Goal: Task Accomplishment & Management: Manage account settings

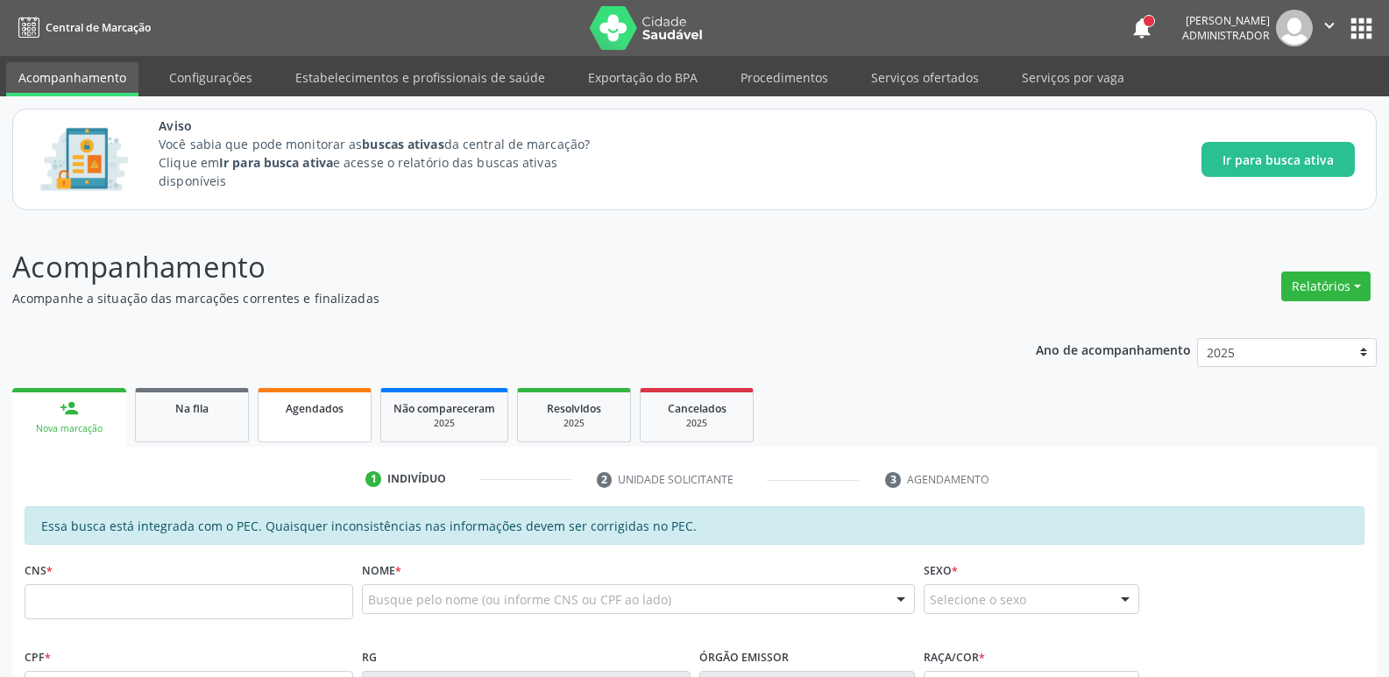
click at [305, 407] on span "Agendados" at bounding box center [315, 408] width 58 height 15
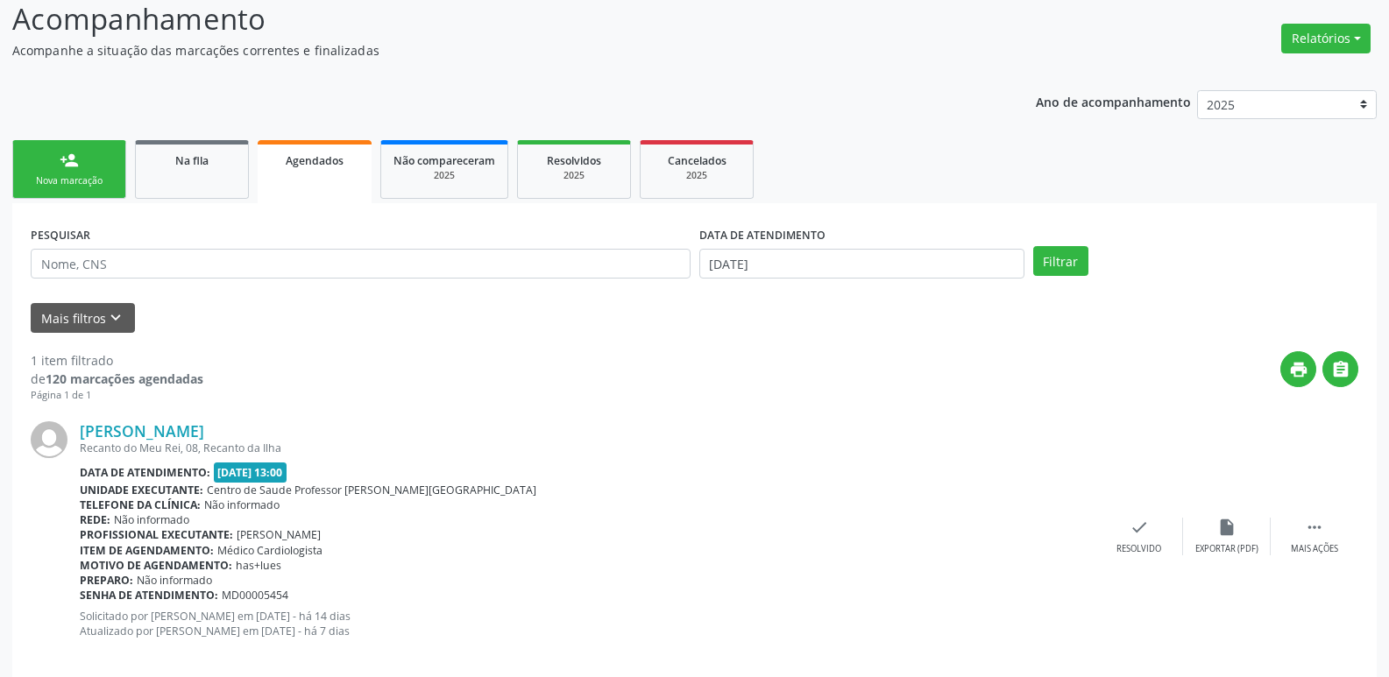
scroll to position [271, 0]
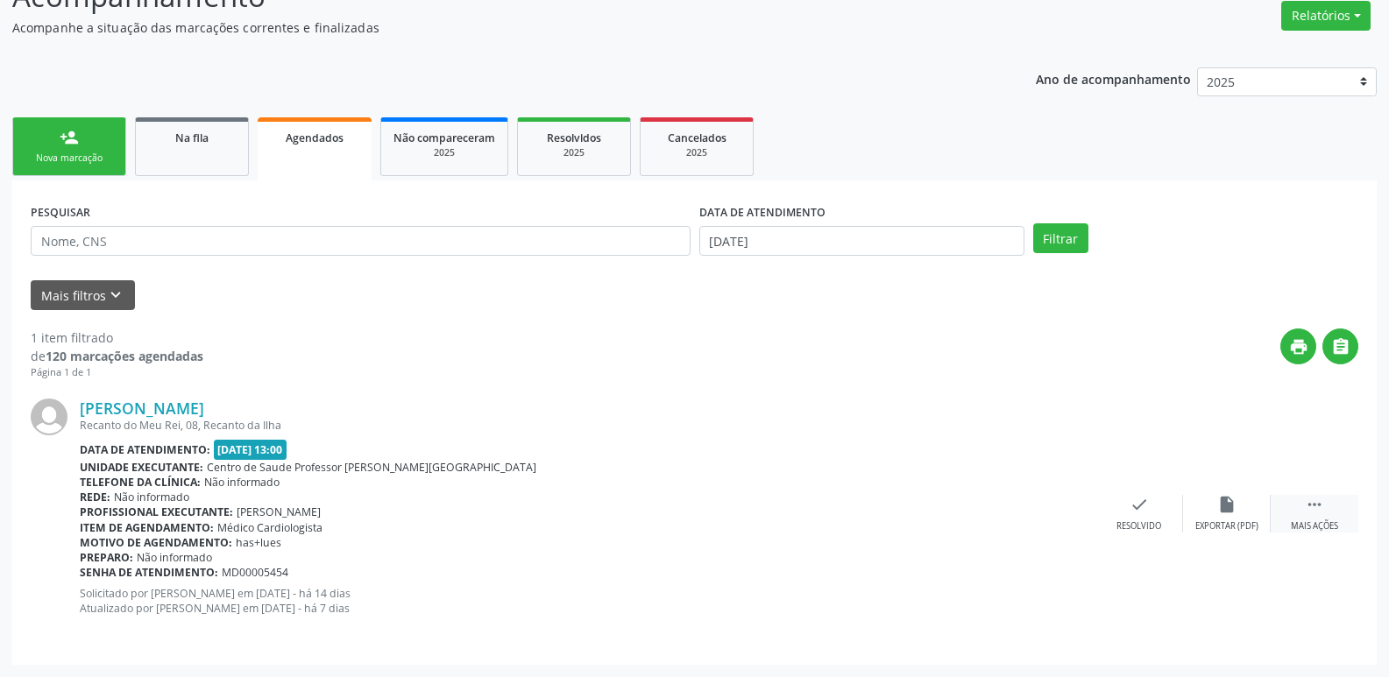
click at [1323, 508] on icon "" at bounding box center [1314, 504] width 19 height 19
click at [791, 523] on div "Resolvido" at bounding box center [788, 527] width 45 height 12
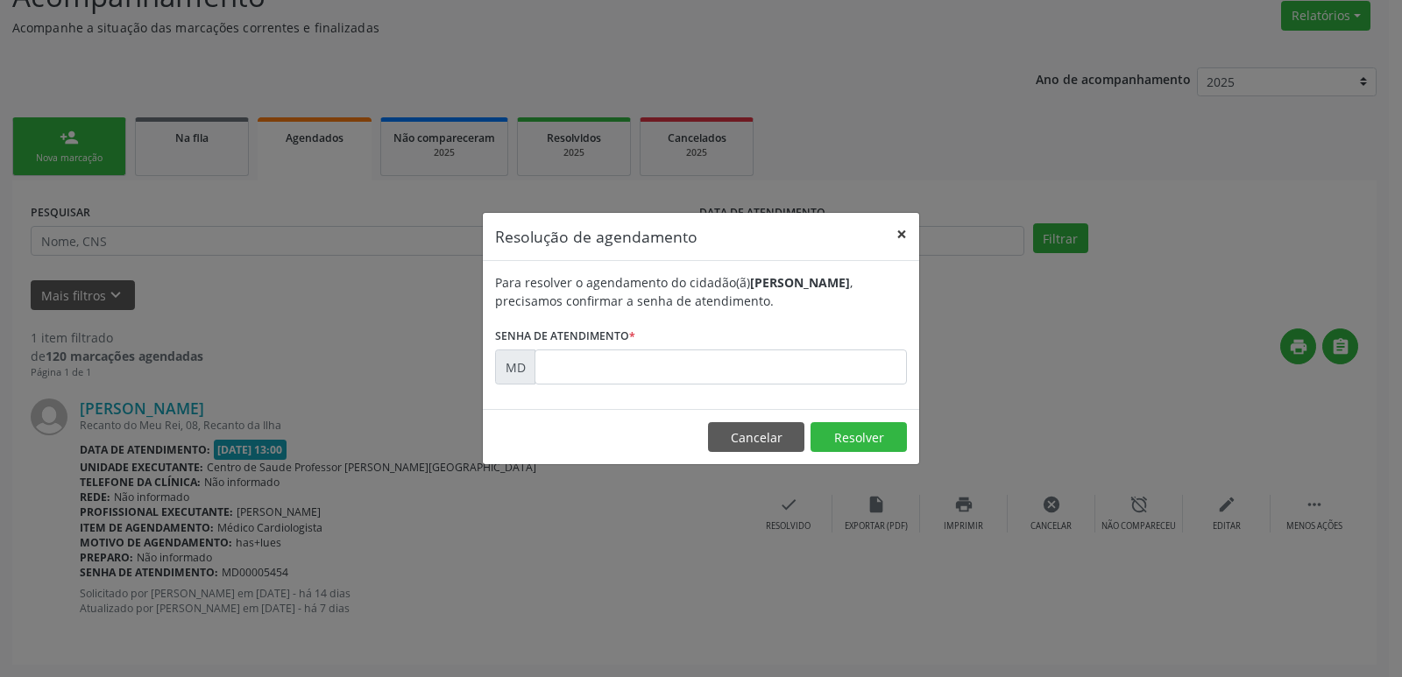
click at [904, 230] on button "×" at bounding box center [901, 234] width 35 height 43
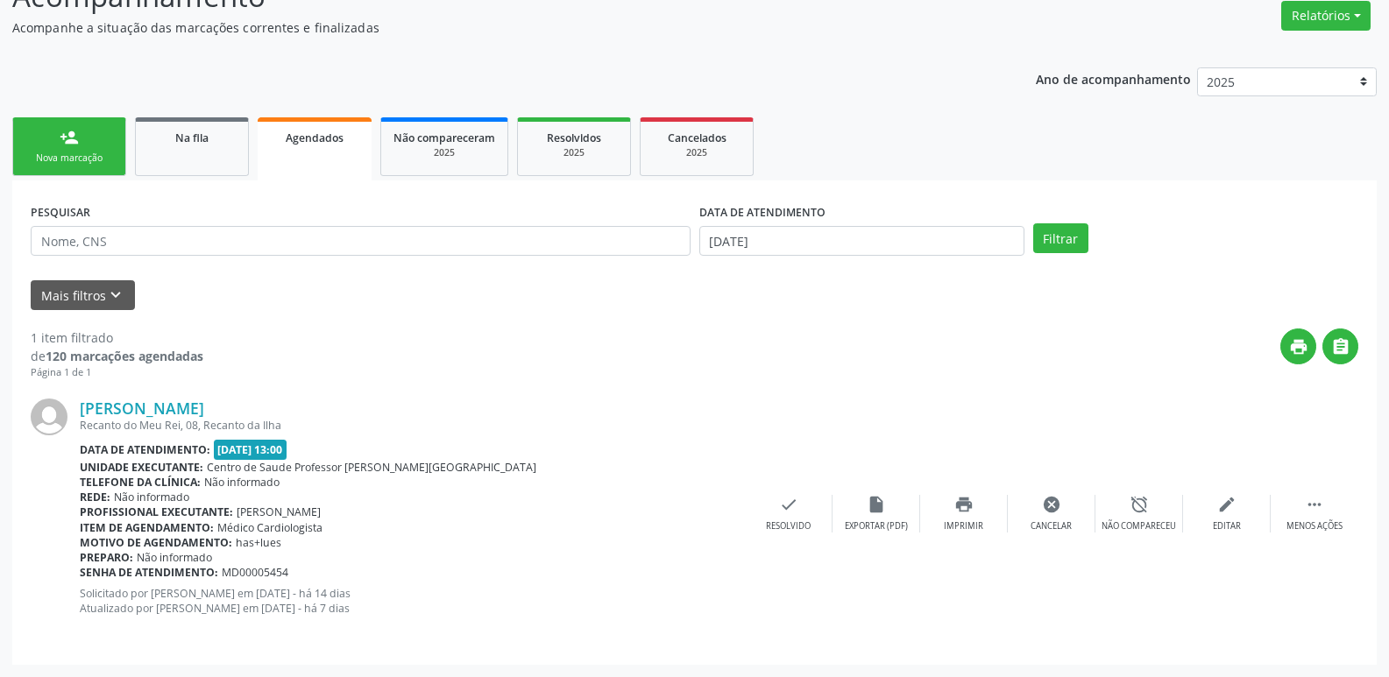
drag, startPoint x: 297, startPoint y: 578, endPoint x: 223, endPoint y: 573, distance: 73.8
click at [223, 573] on div "Senha de atendimento: MD00005454" at bounding box center [412, 572] width 665 height 15
copy span "MD00005454"
click at [784, 502] on icon "check" at bounding box center [788, 504] width 19 height 19
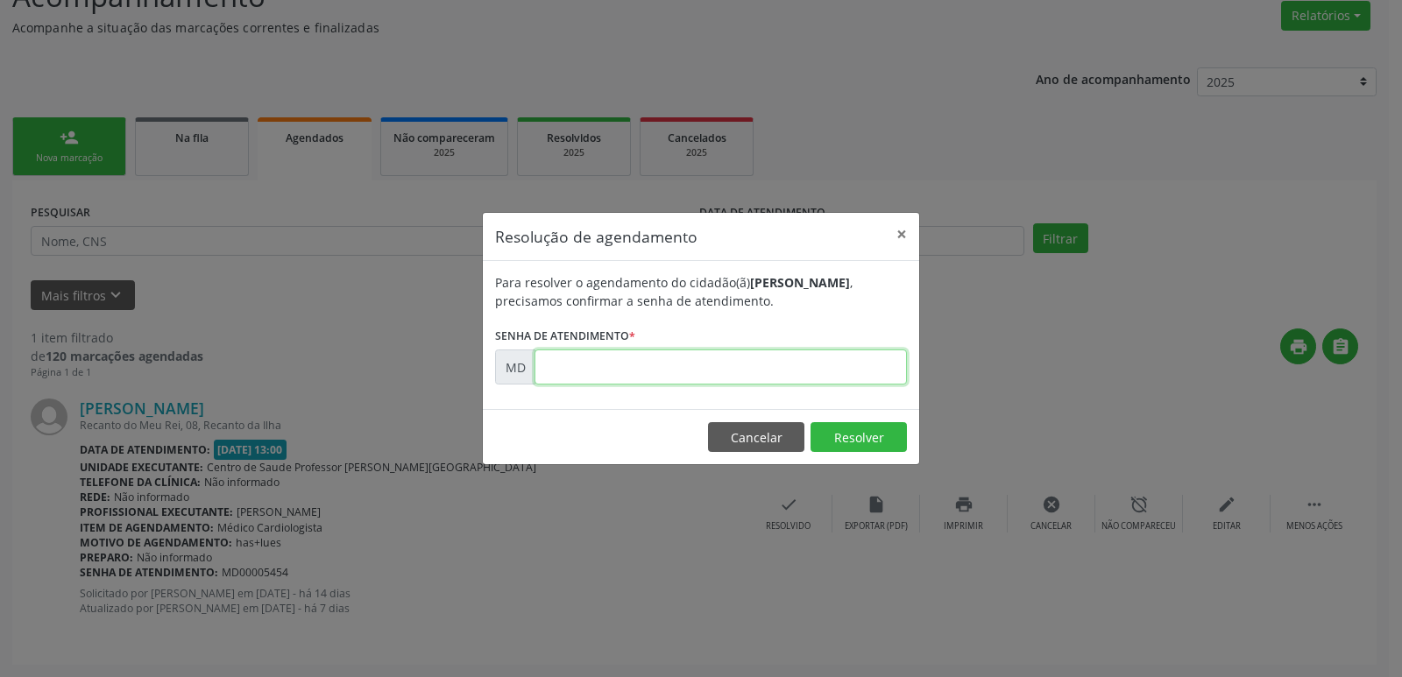
click at [629, 355] on input "text" at bounding box center [721, 367] width 372 height 35
paste input "00005454"
type input "00005454"
click at [897, 234] on button "×" at bounding box center [901, 234] width 35 height 43
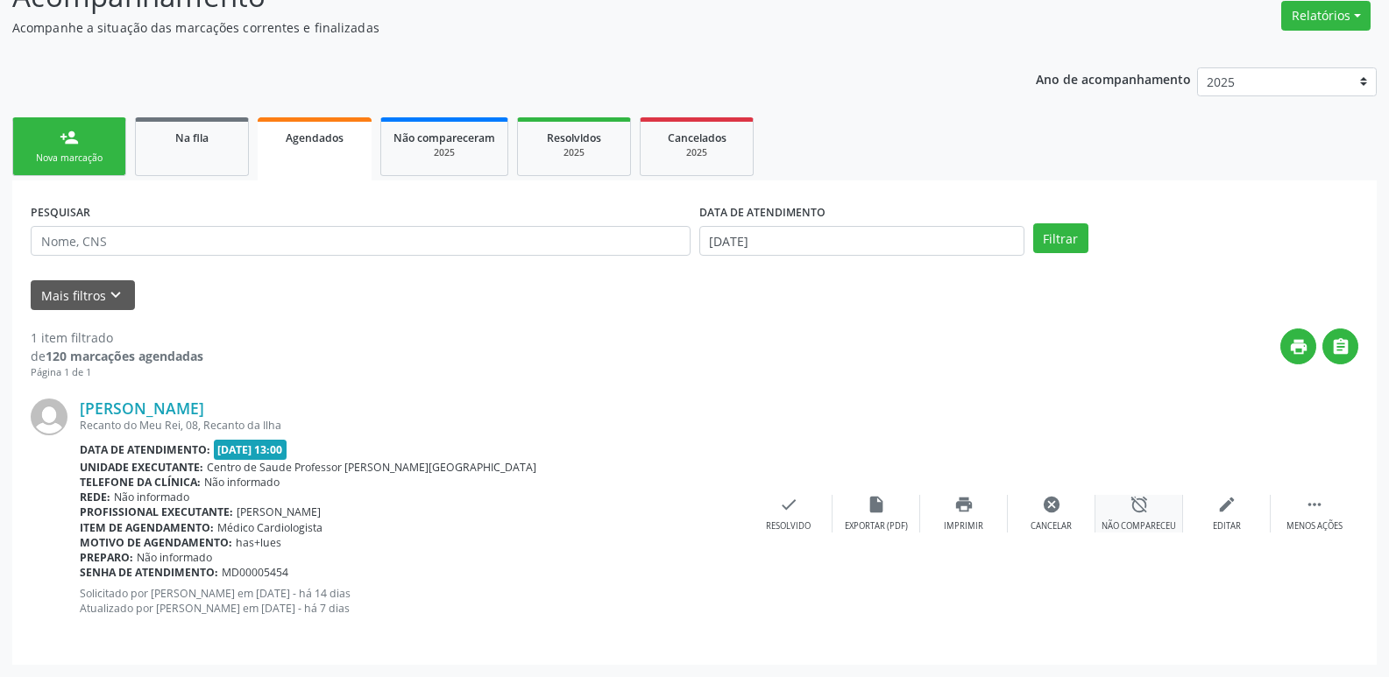
click at [1149, 515] on div "alarm_off Não compareceu" at bounding box center [1140, 514] width 88 height 38
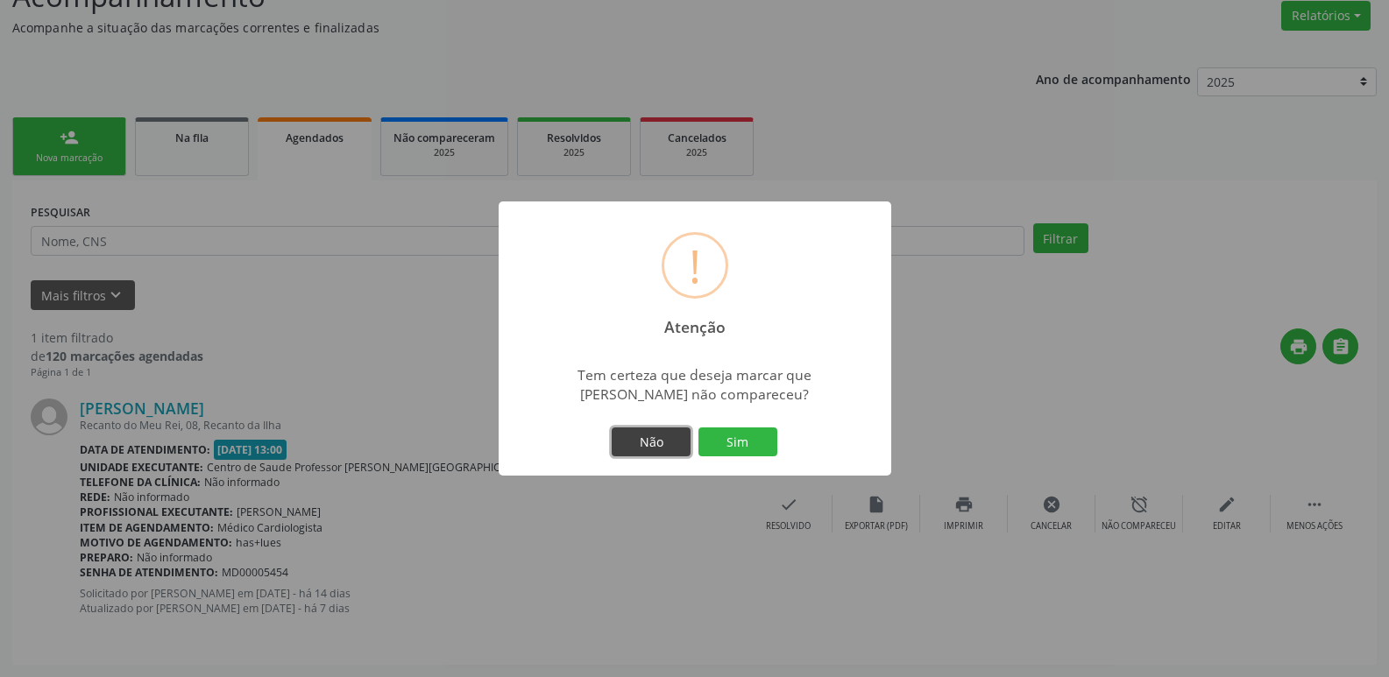
click at [656, 448] on button "Não" at bounding box center [651, 443] width 79 height 30
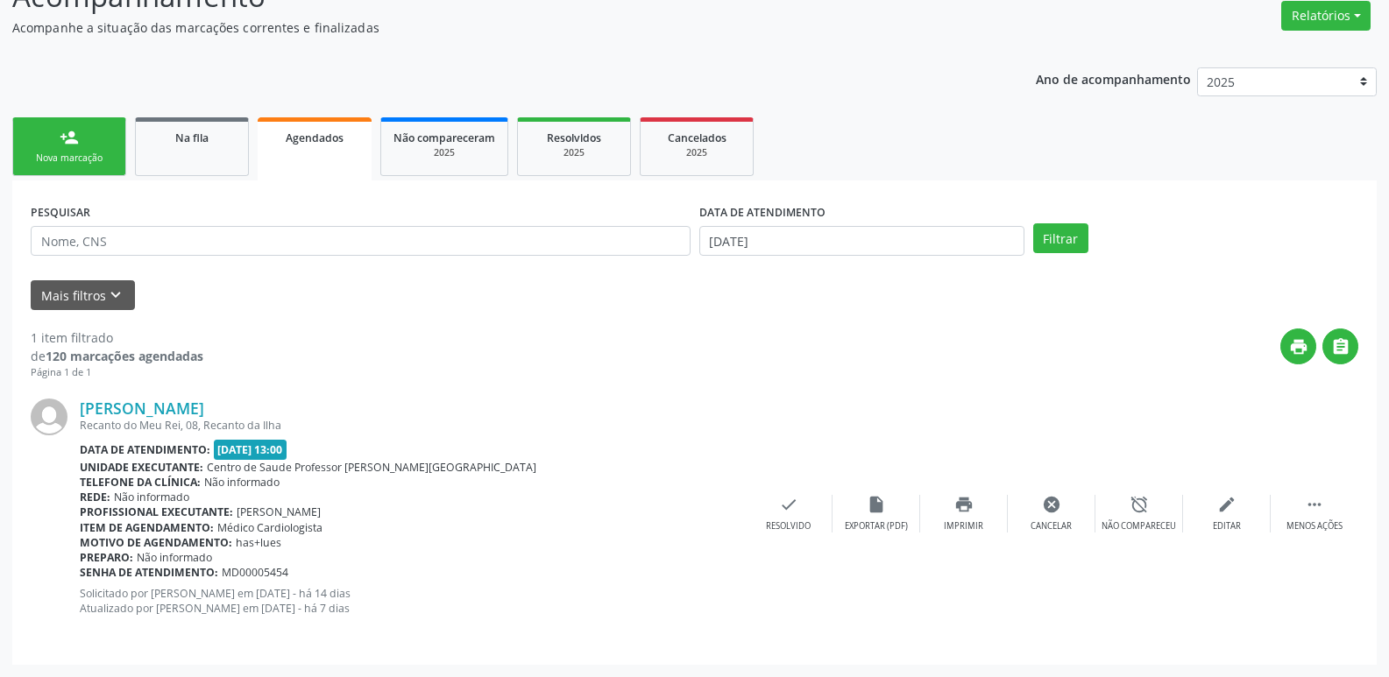
click at [922, 614] on div "[PERSON_NAME] Recanto do Meu Rei, 08, Recanto da Ilha Data de atendimento: [DAT…" at bounding box center [695, 513] width 1328 height 266
click at [1058, 514] on div "cancel Cancelar" at bounding box center [1052, 514] width 88 height 38
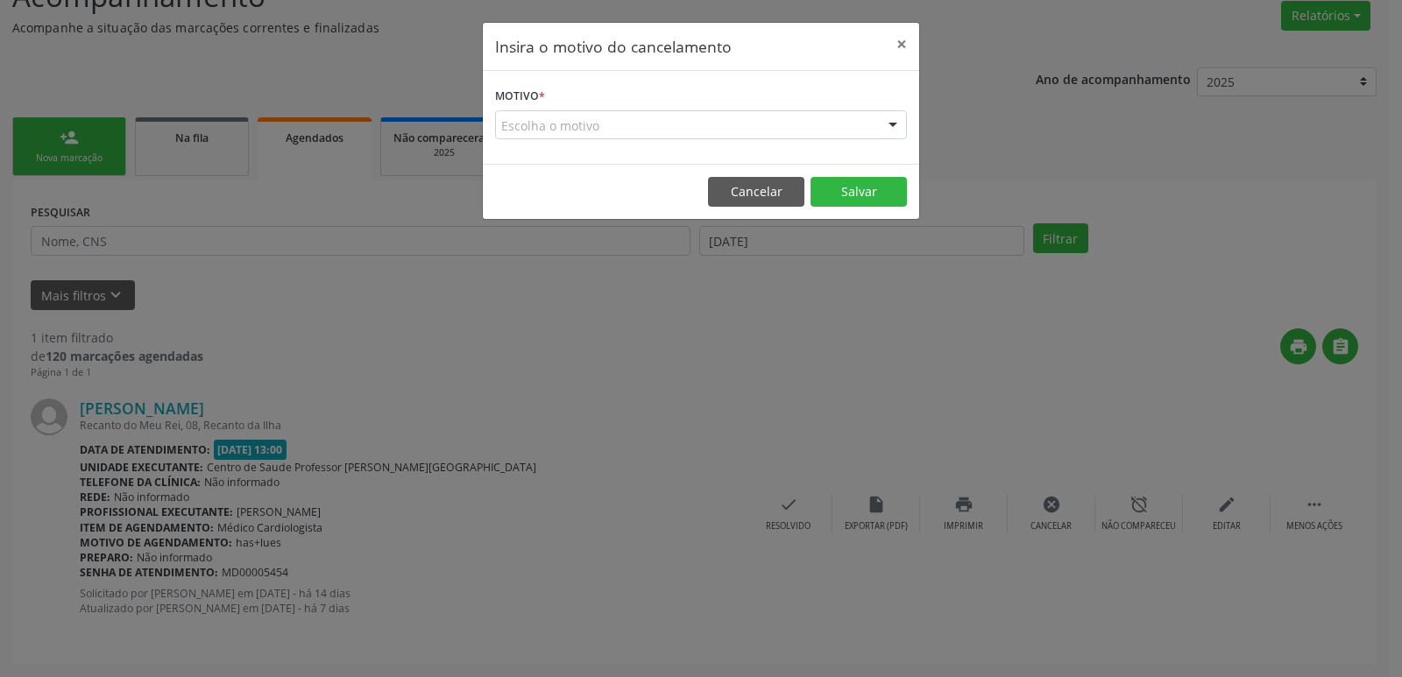
click at [745, 120] on div "Escolha o motivo" at bounding box center [701, 125] width 412 height 30
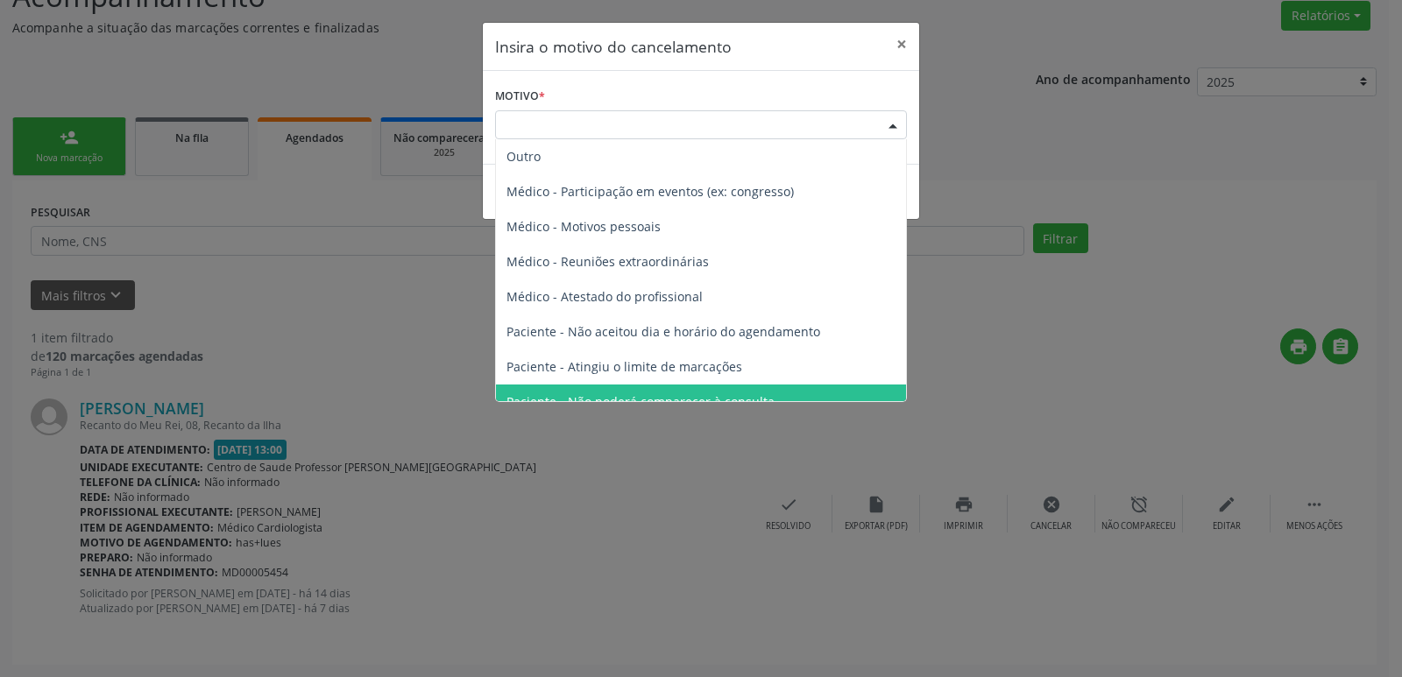
click at [1053, 378] on div "Insira o motivo do cancelamento × Motivo * Escolha o motivo Outro Médico - Part…" at bounding box center [701, 338] width 1402 height 677
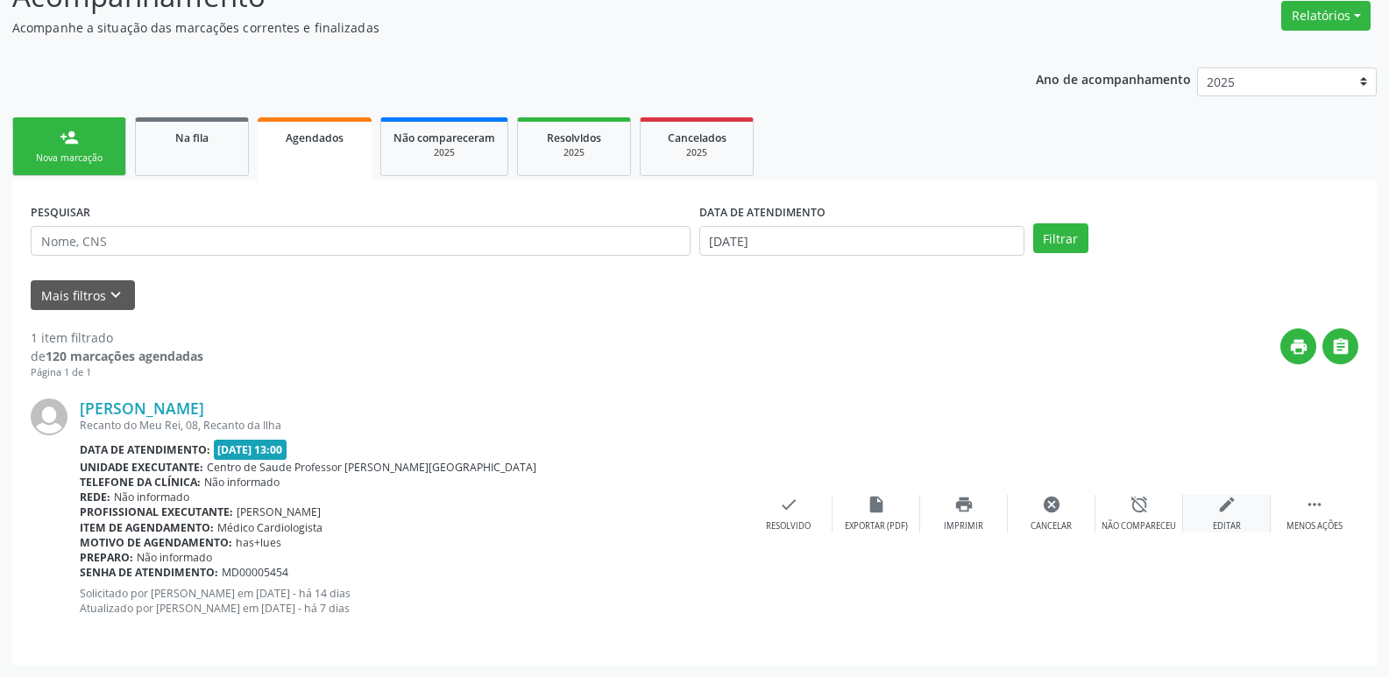
click at [1235, 517] on div "edit Editar" at bounding box center [1227, 514] width 88 height 38
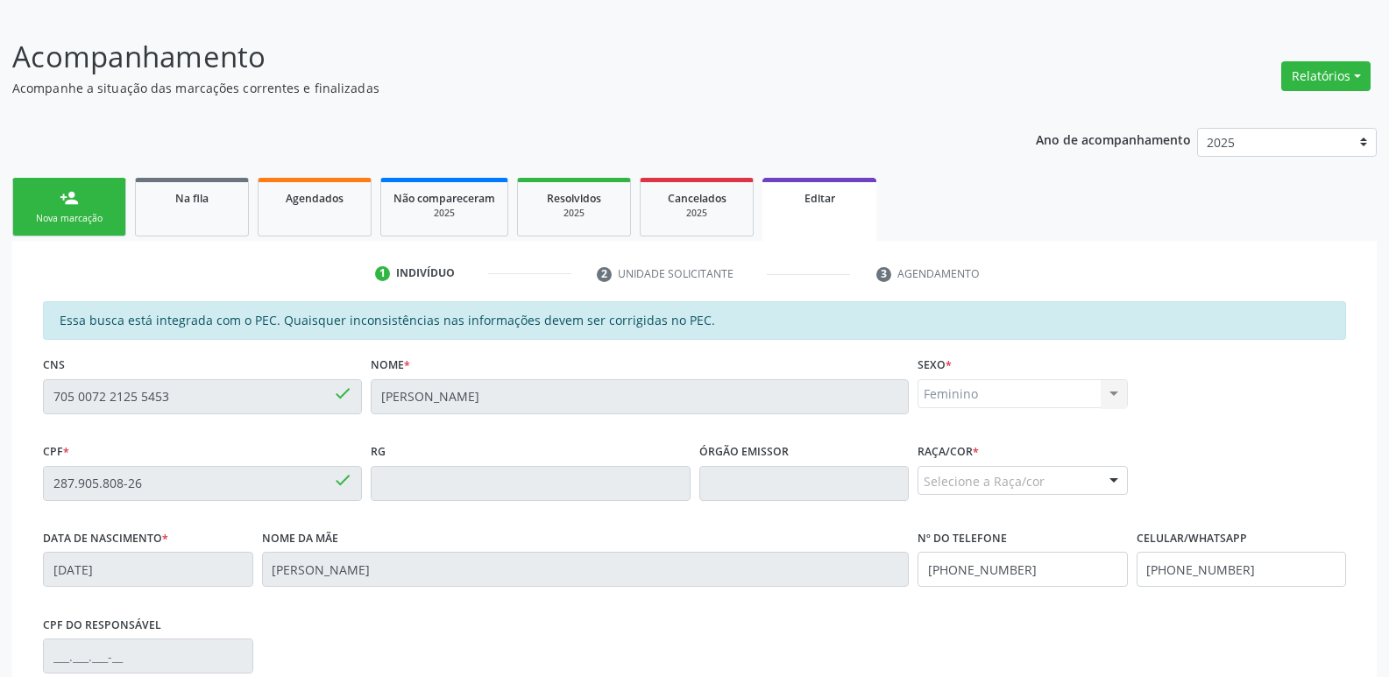
scroll to position [123, 0]
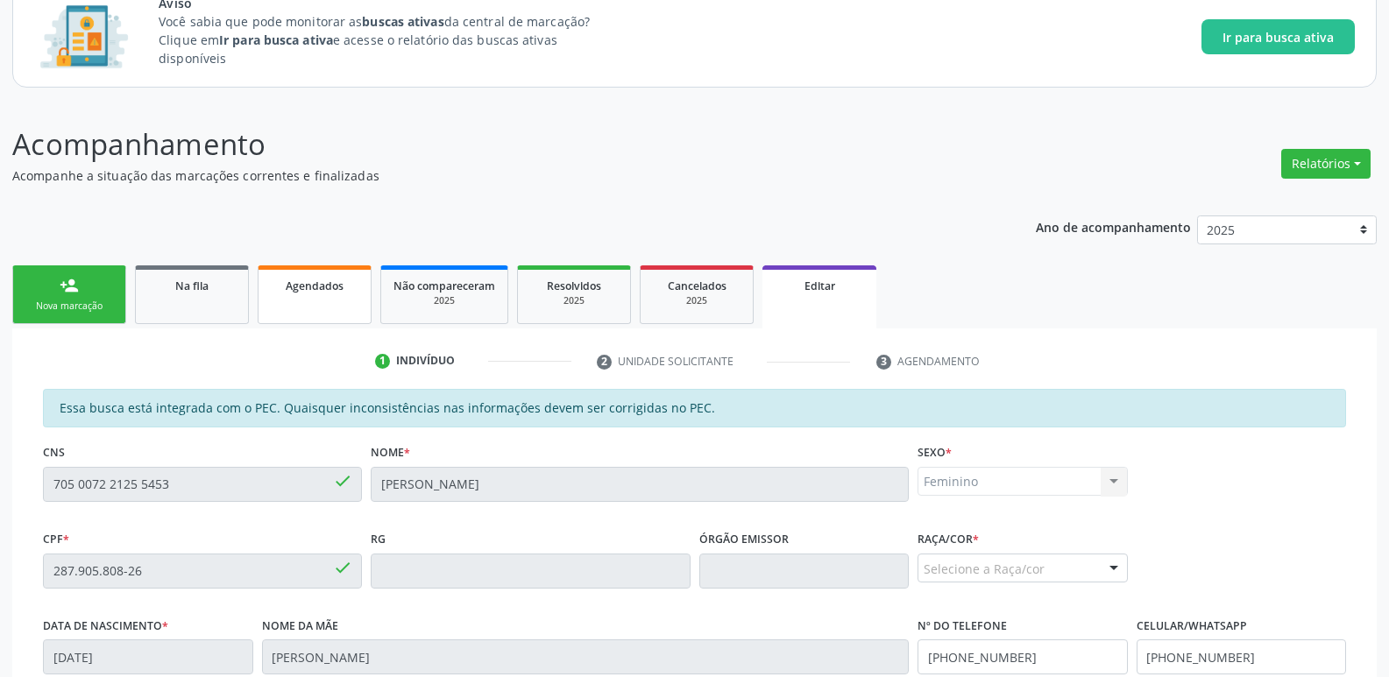
click at [337, 277] on div "Agendados" at bounding box center [315, 285] width 88 height 18
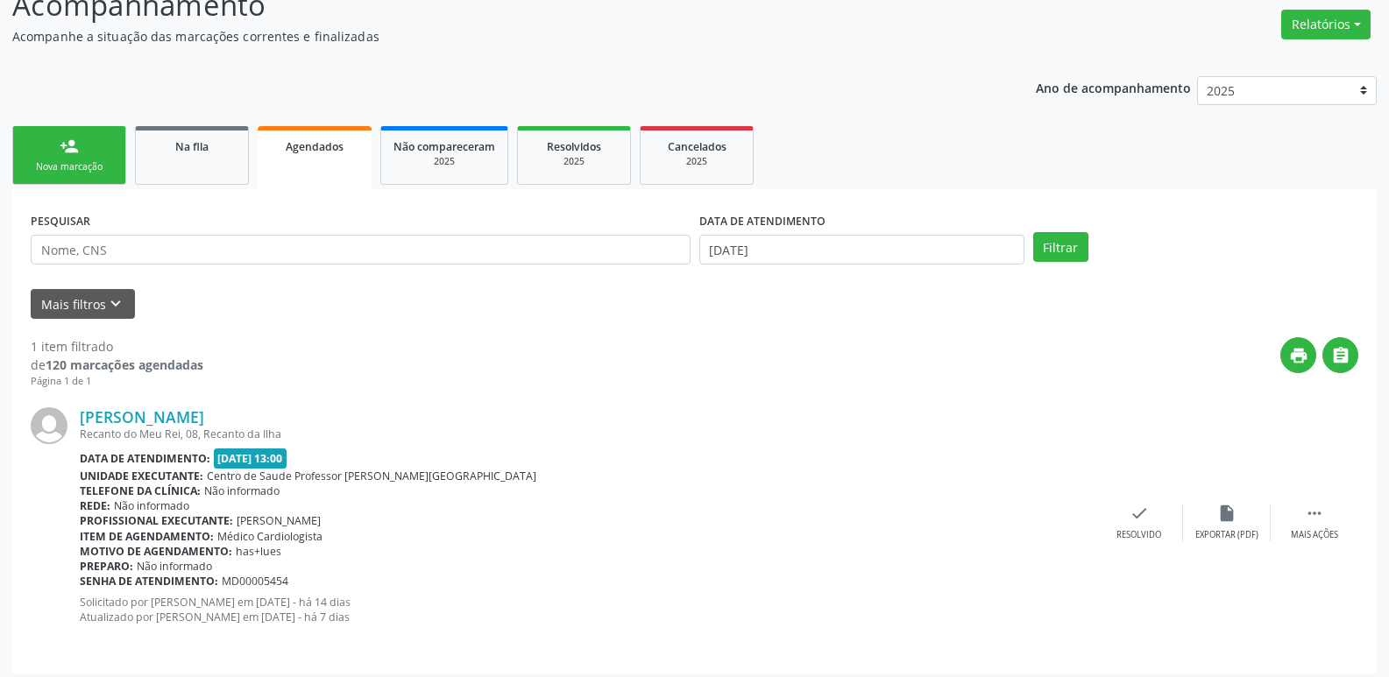
scroll to position [271, 0]
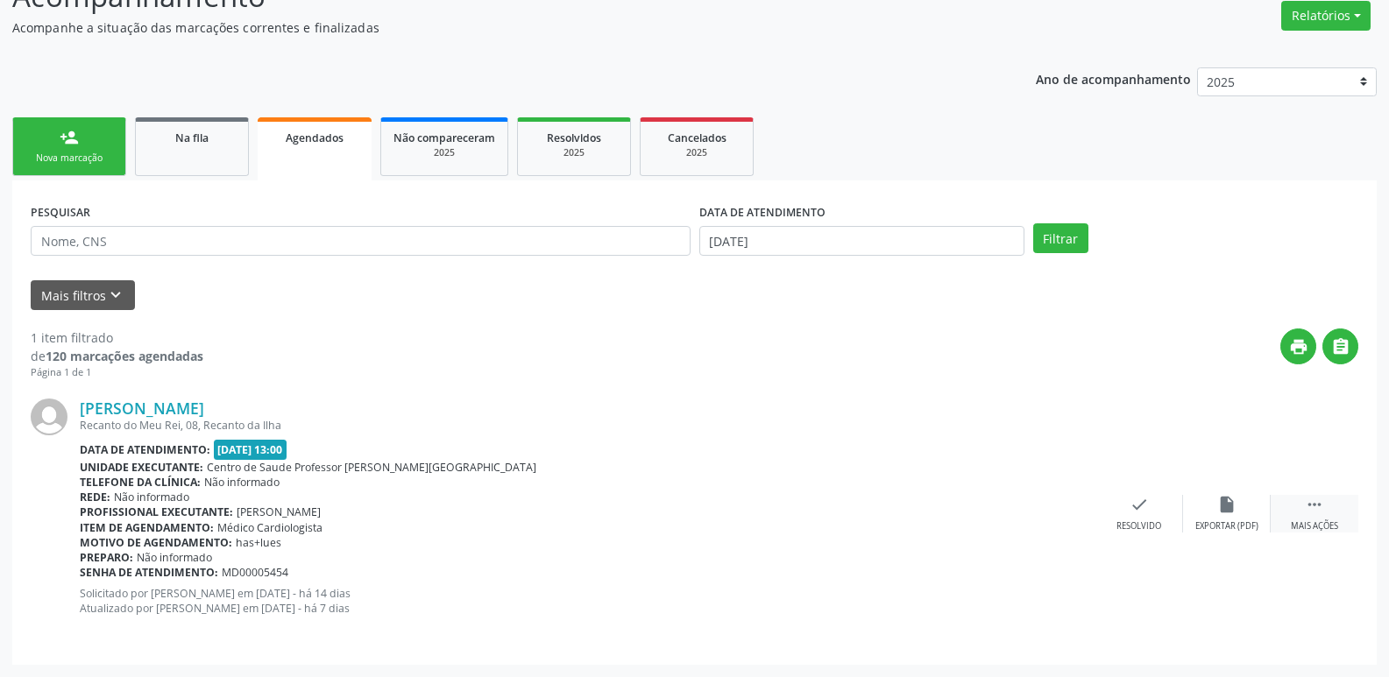
click at [1324, 499] on div " Mais ações" at bounding box center [1315, 514] width 88 height 38
click at [954, 522] on div "Imprimir" at bounding box center [963, 527] width 39 height 12
click at [940, 556] on div "[PERSON_NAME] Recanto do Meu Rei, 08, Recanto da Ilha Data de atendimento: [DAT…" at bounding box center [695, 513] width 1328 height 266
click at [876, 517] on div "insert_drive_file Exportar (PDF)" at bounding box center [877, 514] width 88 height 38
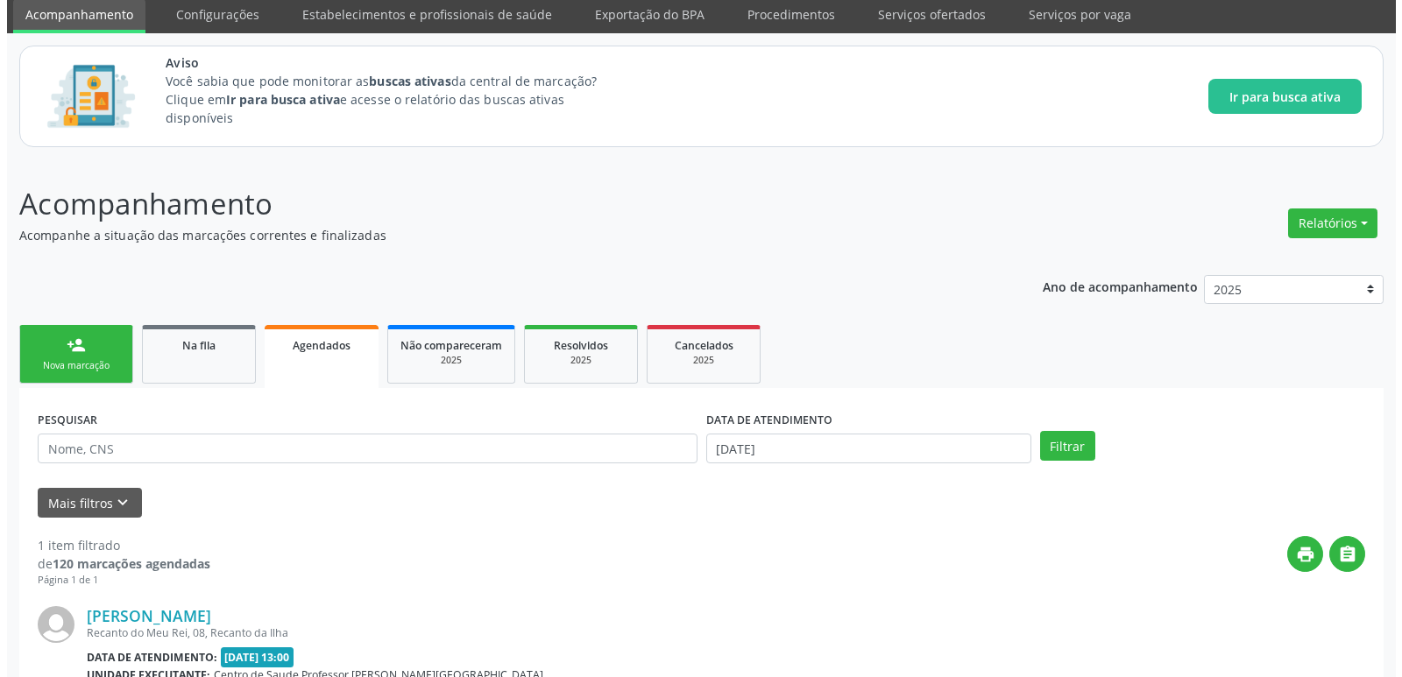
scroll to position [0, 0]
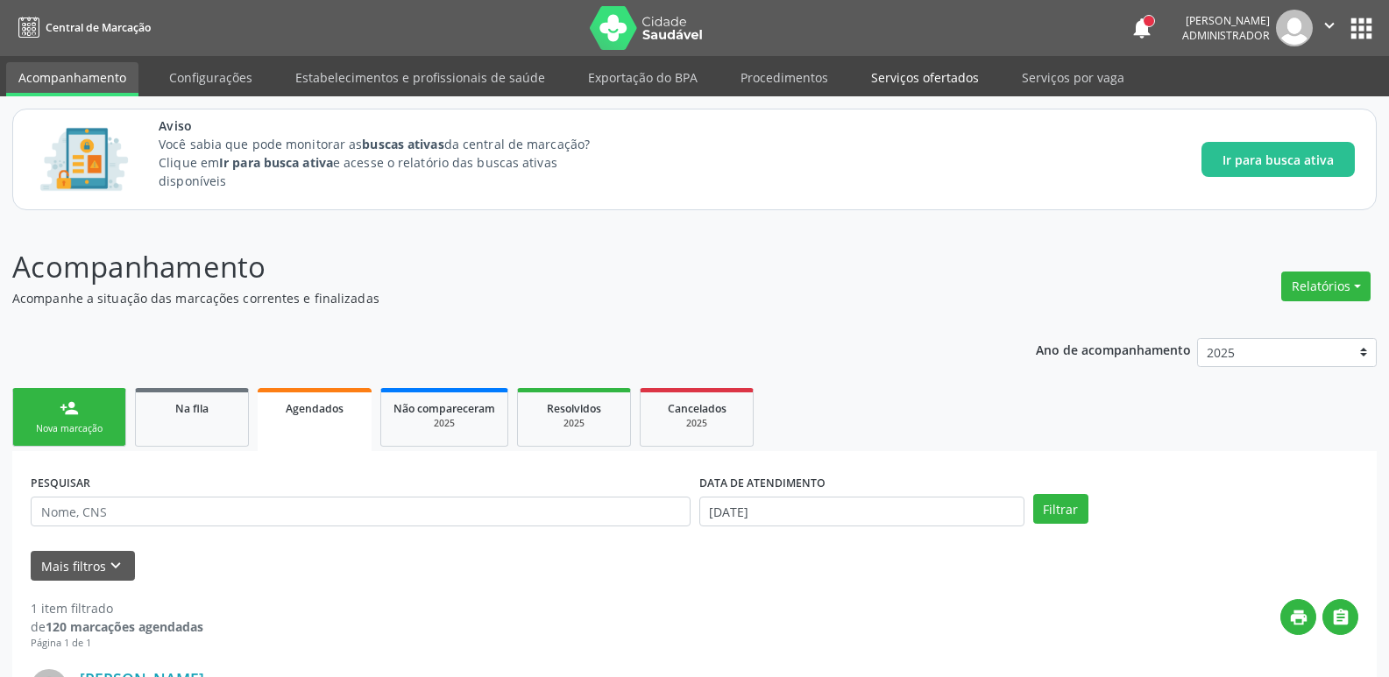
click at [900, 72] on link "Serviços ofertados" at bounding box center [925, 77] width 132 height 31
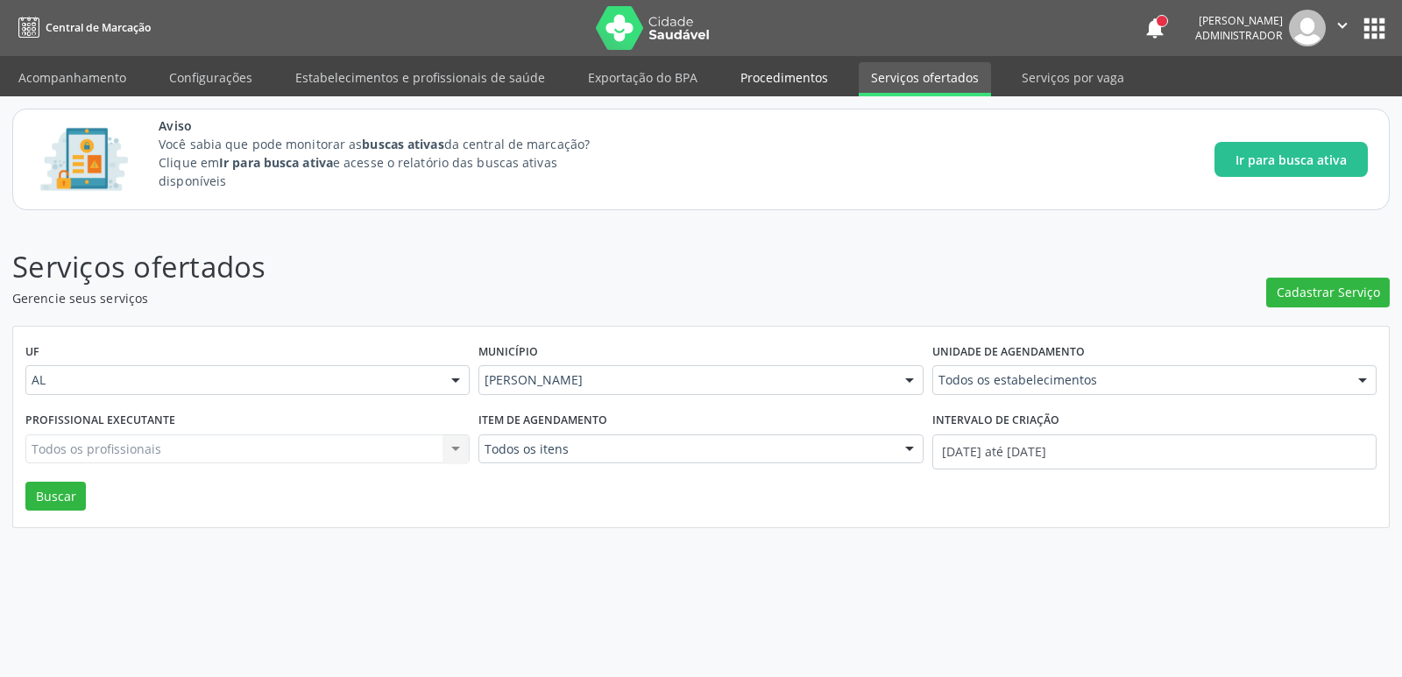
click at [765, 83] on link "Procedimentos" at bounding box center [784, 77] width 112 height 31
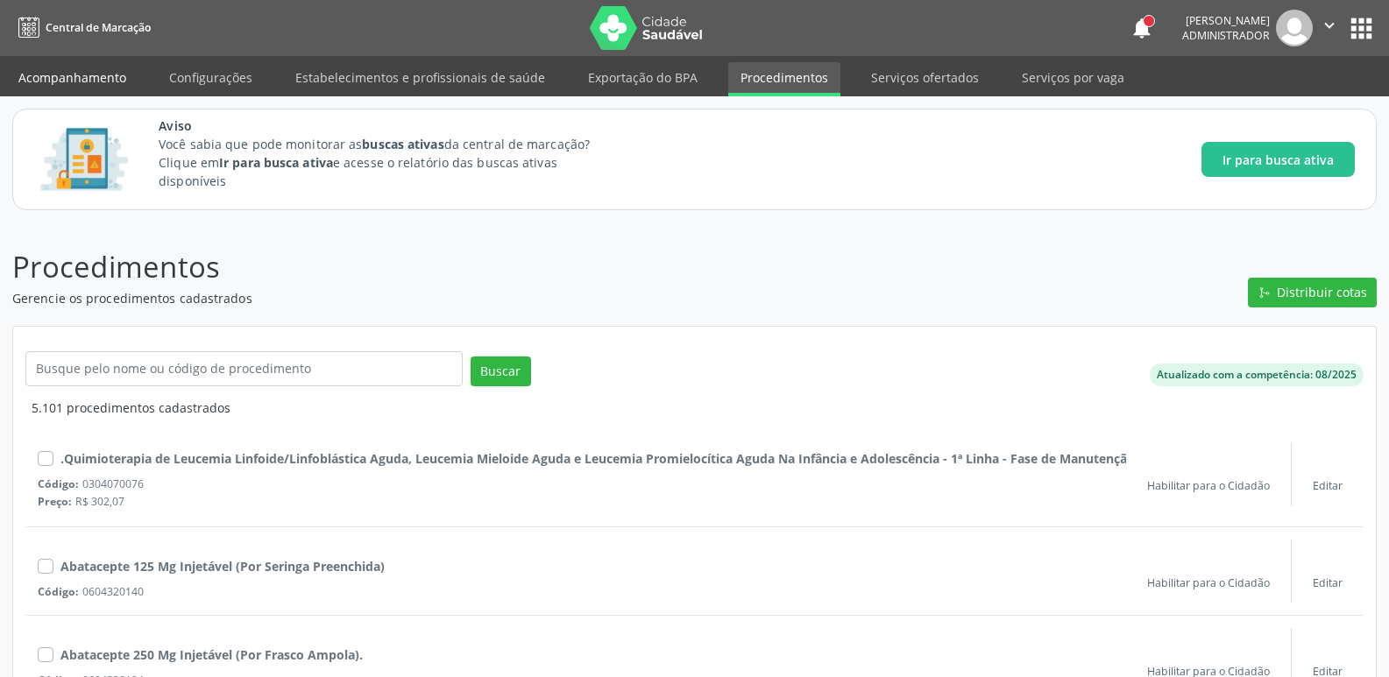
click at [41, 78] on link "Acompanhamento" at bounding box center [72, 77] width 132 height 31
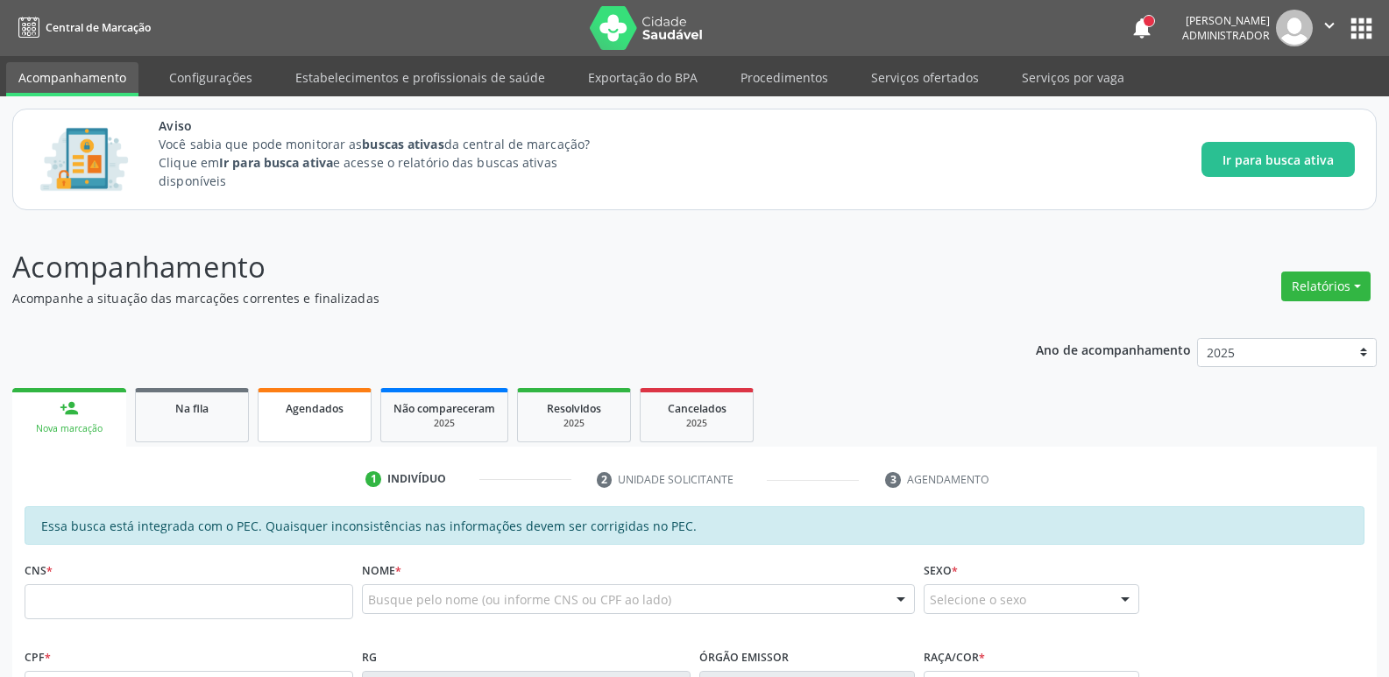
click at [314, 414] on span "Agendados" at bounding box center [315, 408] width 58 height 15
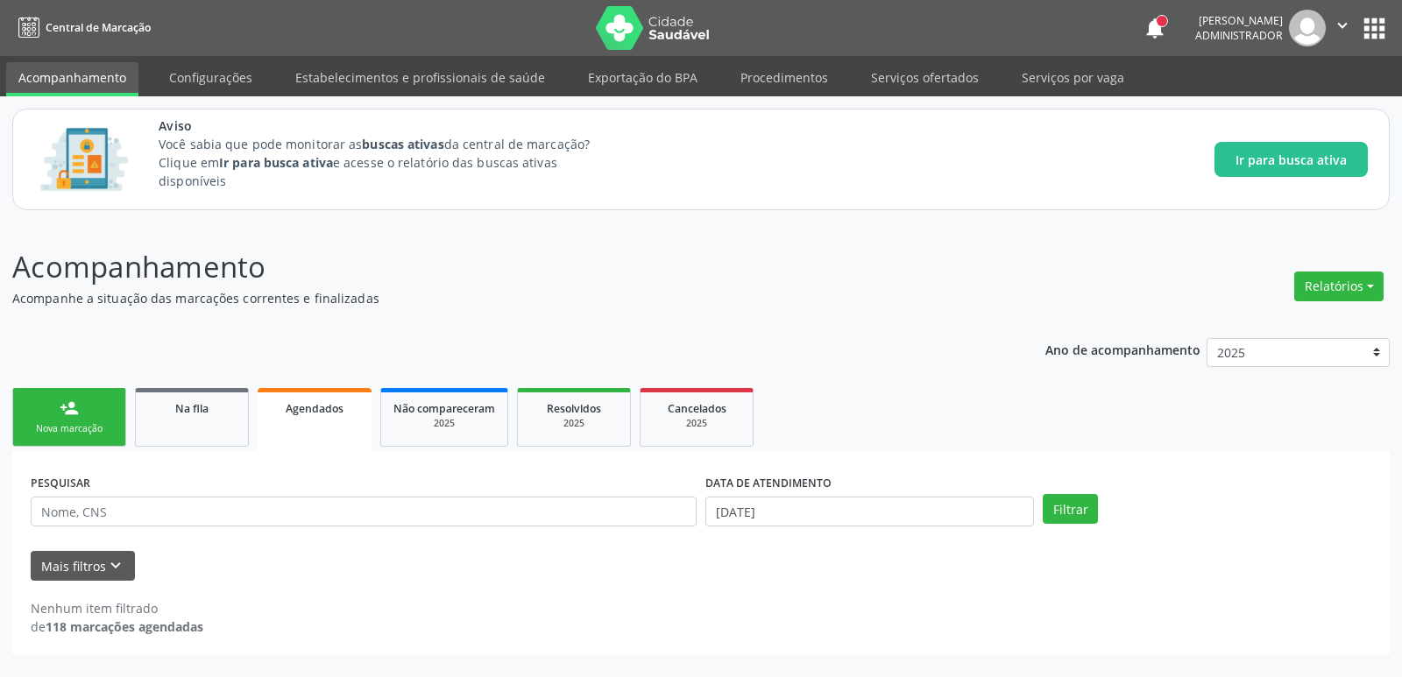
click at [627, 309] on div "Acompanhamento Acompanhe a situação das marcações correntes e finalizadas Relat…" at bounding box center [701, 449] width 1378 height 409
click at [1252, 41] on span "Administrador" at bounding box center [1239, 35] width 88 height 15
click at [1338, 24] on icon "" at bounding box center [1342, 25] width 19 height 19
click at [1266, 108] on link "Sair" at bounding box center [1297, 107] width 121 height 25
